Goal: Task Accomplishment & Management: Manage account settings

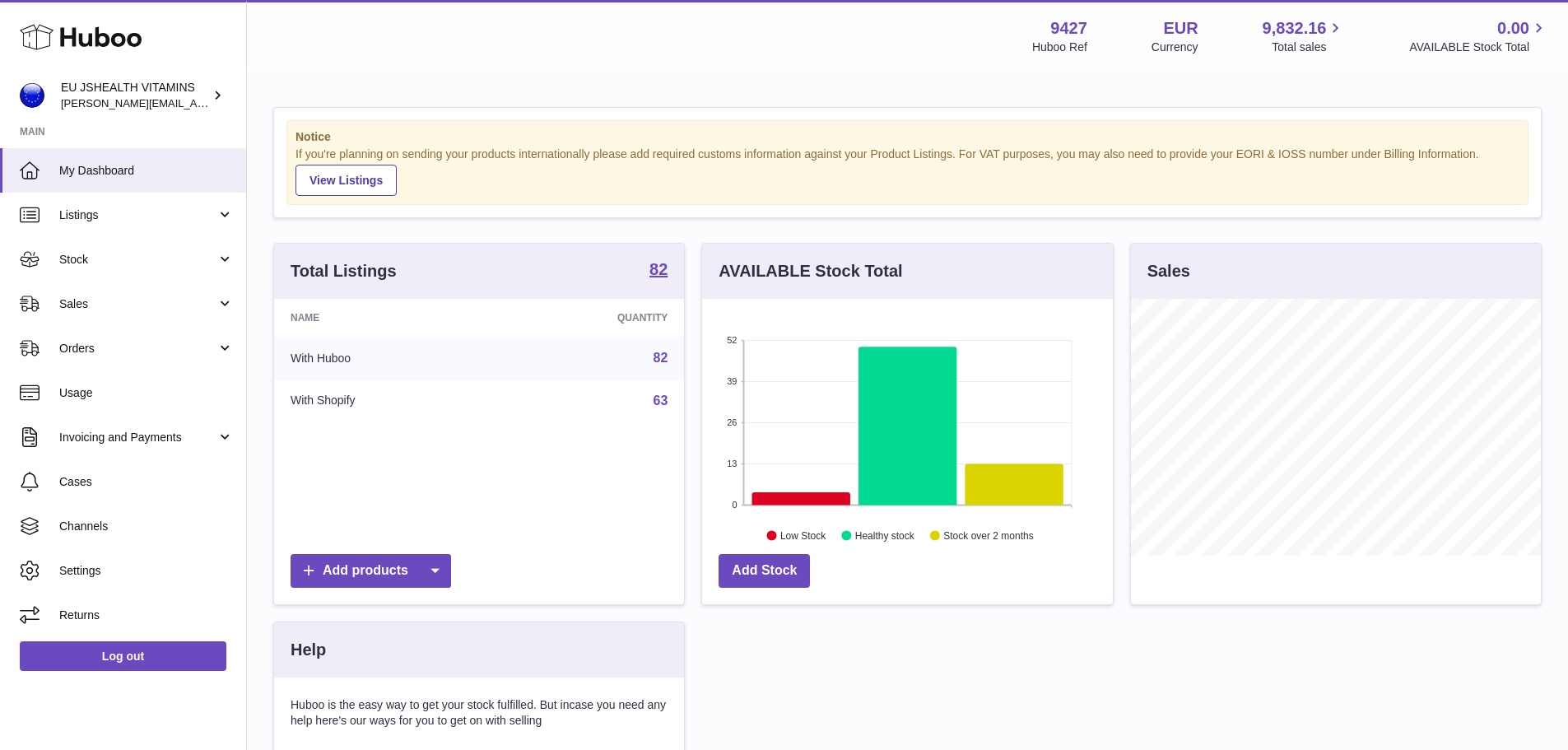
scroll to position [257, 410]
click at [79, 254] on span "Stock" at bounding box center [138, 260] width 157 height 16
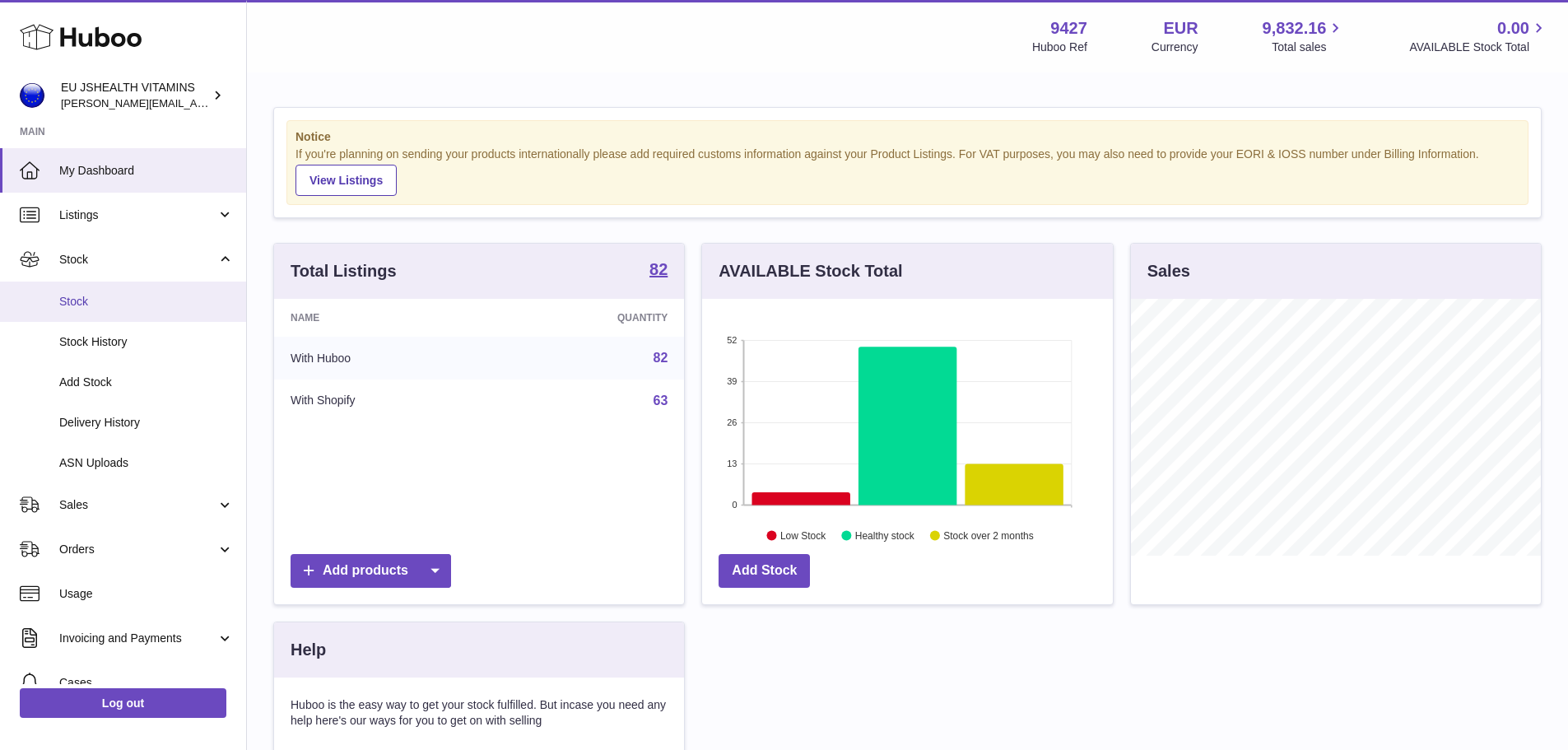
click at [105, 316] on link "Stock" at bounding box center [123, 301] width 246 height 40
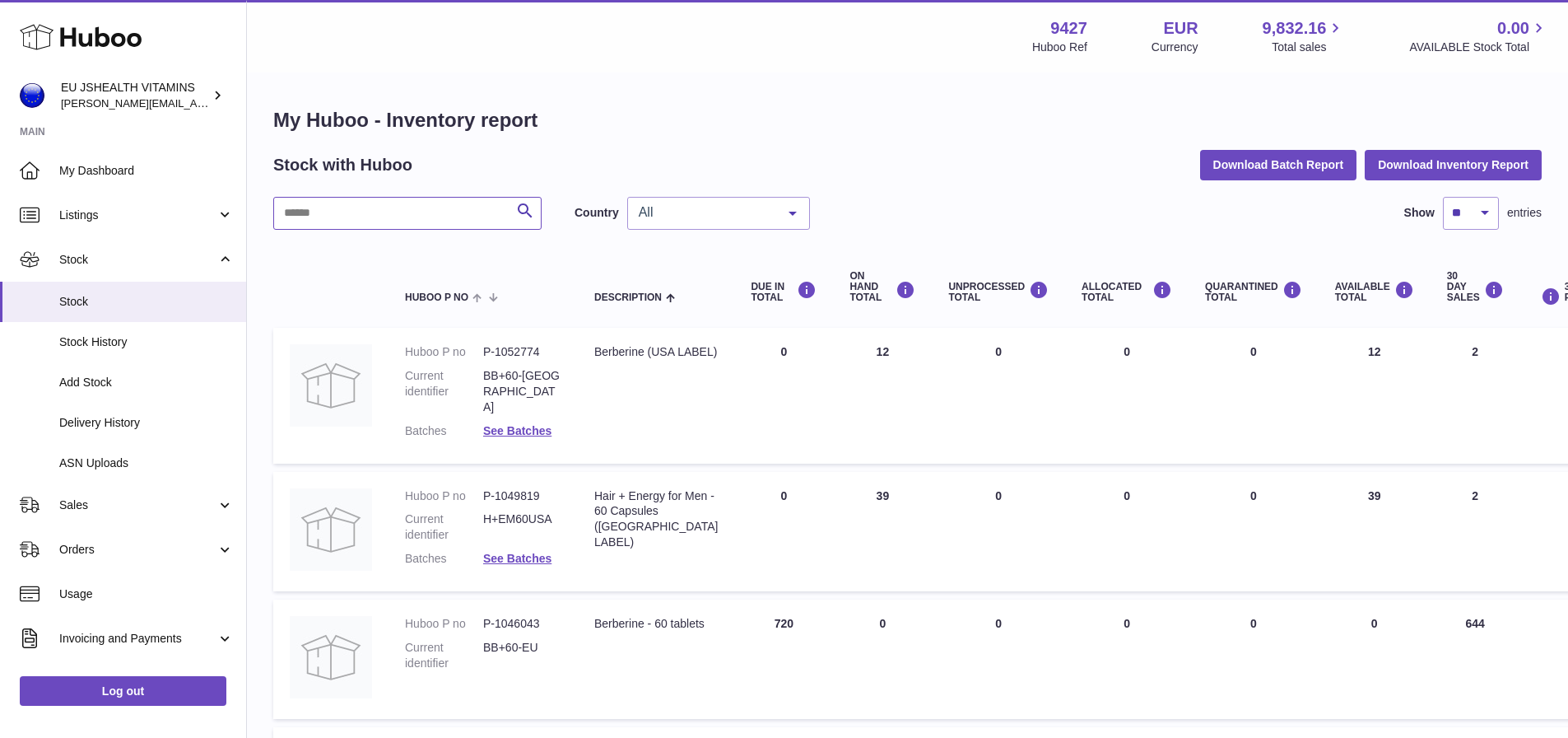
click at [398, 218] on input "text" at bounding box center [408, 212] width 268 height 33
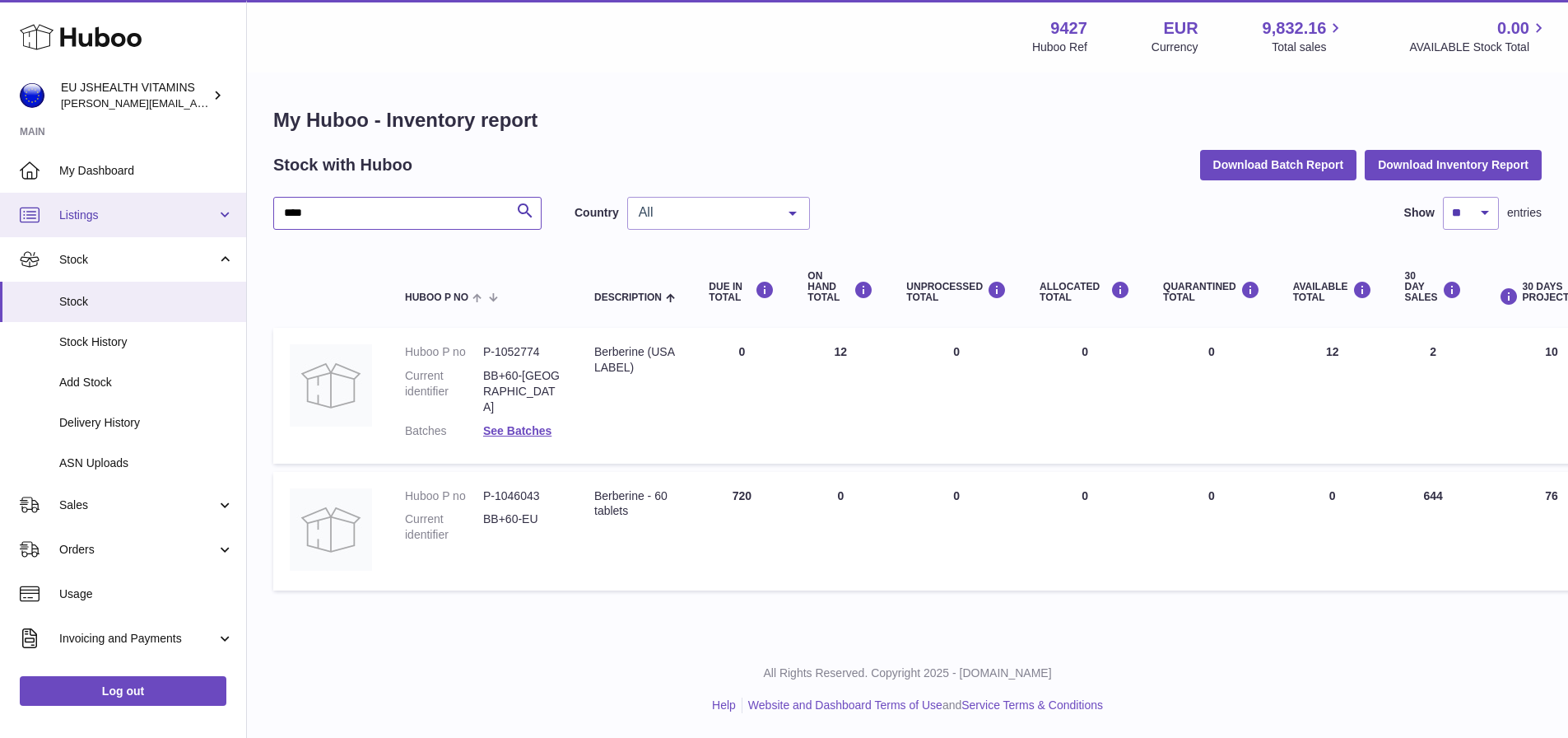
drag, startPoint x: 403, startPoint y: 210, endPoint x: 25, endPoint y: 195, distance: 378.3
click at [42, 197] on div "Huboo EU JSHEALTH VITAMINS [PERSON_NAME][EMAIL_ADDRESS][DOMAIN_NAME] Main My Da…" at bounding box center [784, 369] width 1568 height 738
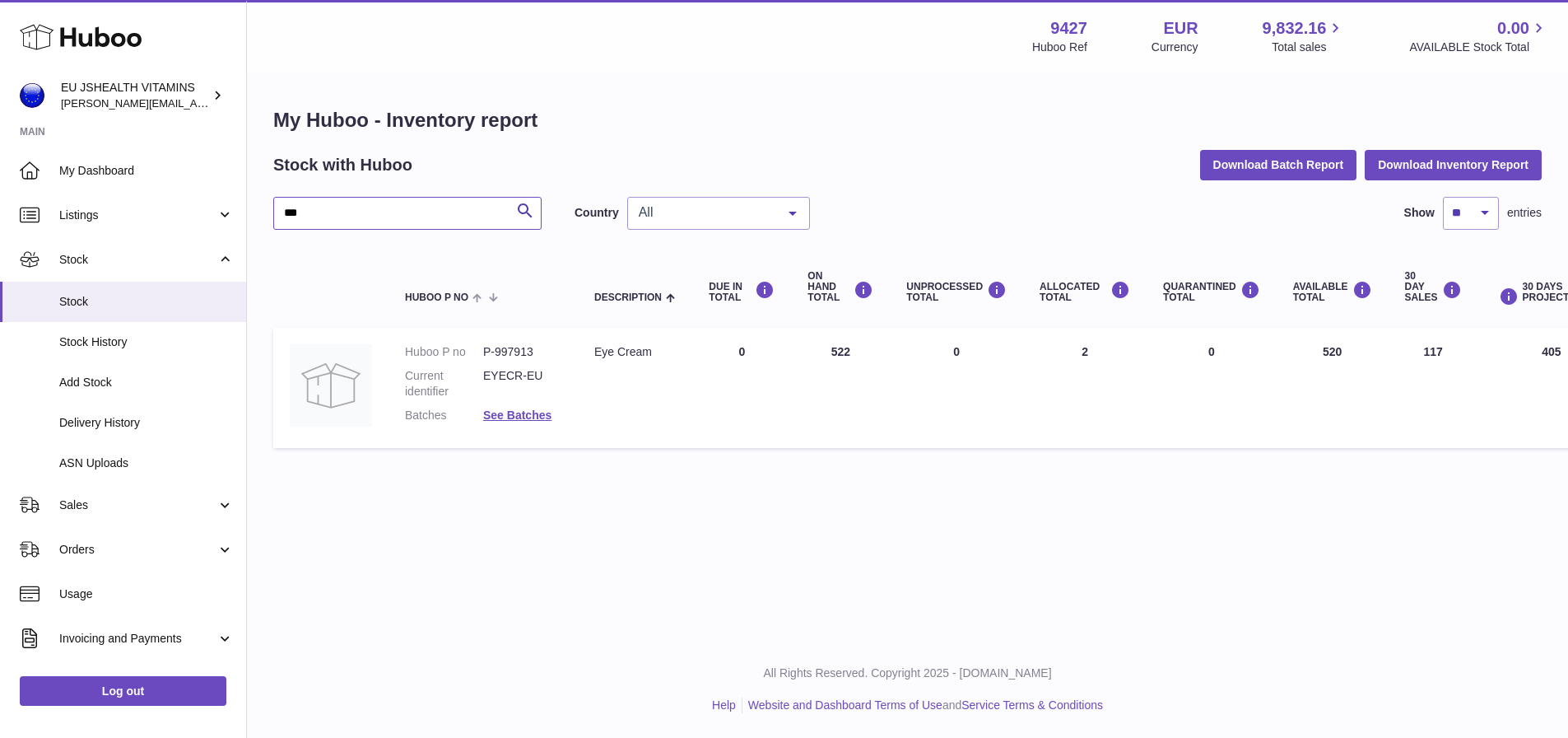
type input "***"
